Goal: Task Accomplishment & Management: Use online tool/utility

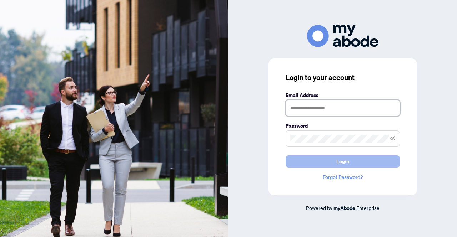
type input "**********"
click at [347, 162] on span "Login" at bounding box center [342, 161] width 13 height 11
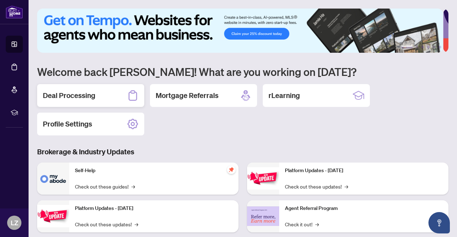
click at [80, 95] on h2 "Deal Processing" at bounding box center [69, 96] width 52 height 10
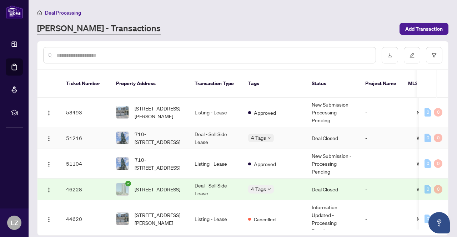
click at [164, 137] on td "710-[STREET_ADDRESS]" at bounding box center [149, 138] width 78 height 22
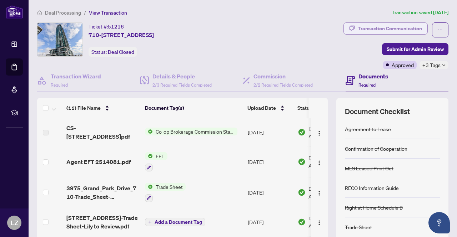
click at [367, 31] on div "Transaction Communication" at bounding box center [389, 28] width 64 height 11
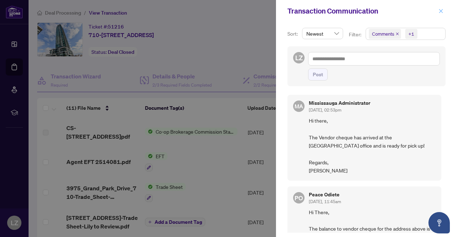
click at [440, 9] on icon "close" at bounding box center [440, 11] width 5 height 5
